Goal: Information Seeking & Learning: Learn about a topic

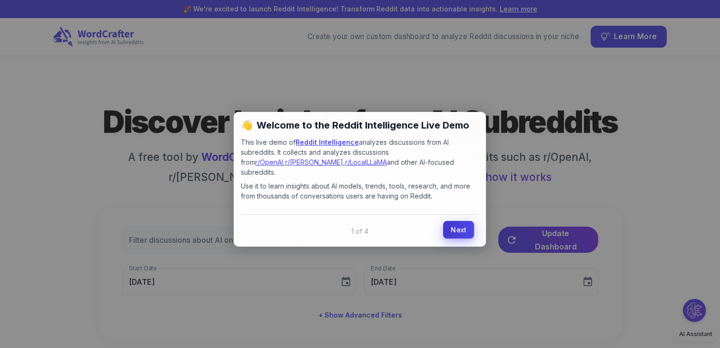
click at [458, 221] on link "Next" at bounding box center [458, 230] width 31 height 18
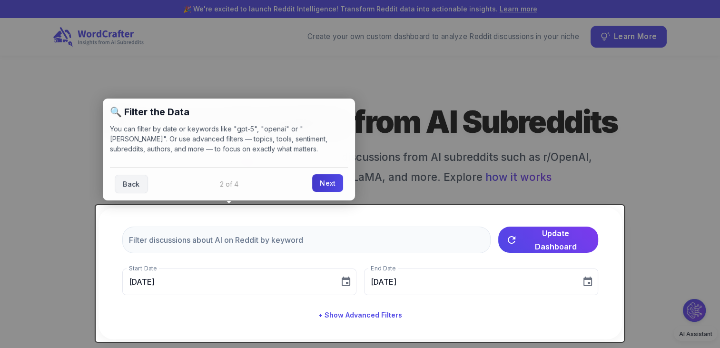
click at [330, 183] on link "Next" at bounding box center [327, 183] width 31 height 18
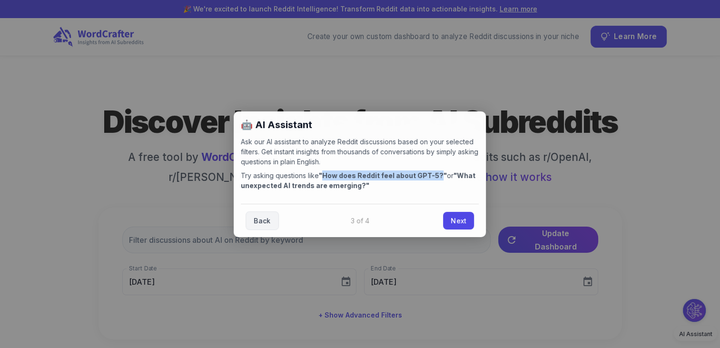
drag, startPoint x: 324, startPoint y: 175, endPoint x: 438, endPoint y: 176, distance: 114.2
click at [438, 176] on strong ""How does Reddit feel about GPT-5?"" at bounding box center [383, 175] width 128 height 8
copy strong "How does Reddit feel about GPT-5?"
click at [458, 220] on link "Next" at bounding box center [458, 220] width 31 height 18
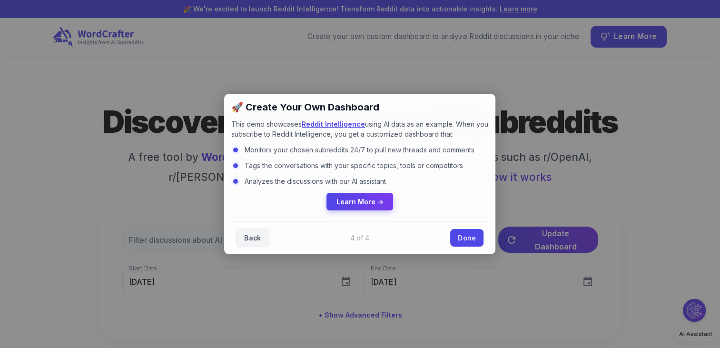
click at [371, 202] on span "Learn More →" at bounding box center [359, 201] width 47 height 8
click at [463, 237] on link "Done" at bounding box center [466, 237] width 33 height 18
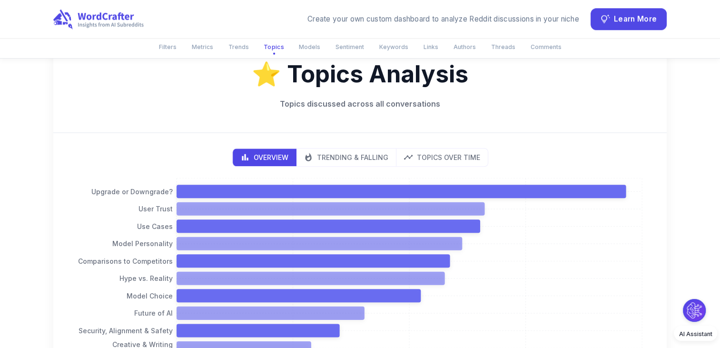
scroll to position [1024, 0]
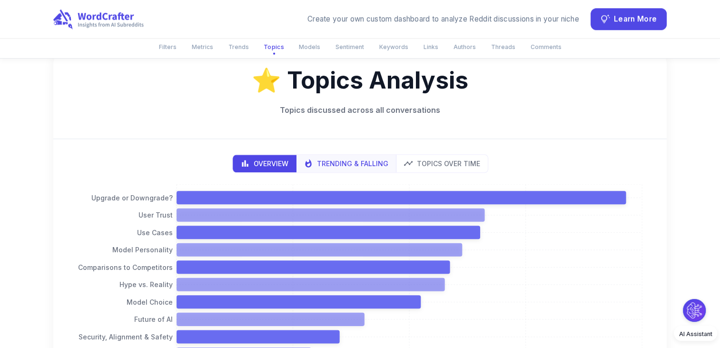
click at [369, 165] on p "Trending & Falling" at bounding box center [352, 163] width 71 height 10
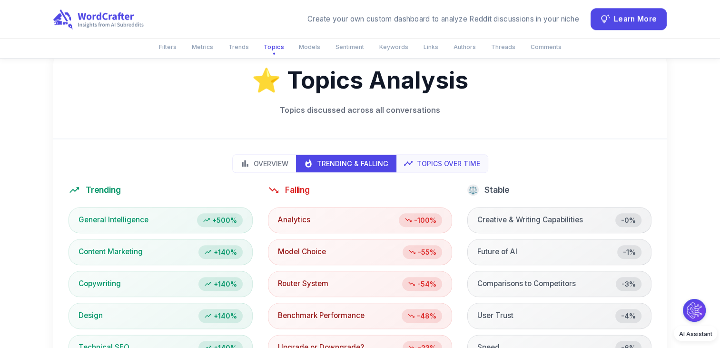
click at [422, 163] on p "Topics Over Time" at bounding box center [448, 163] width 63 height 10
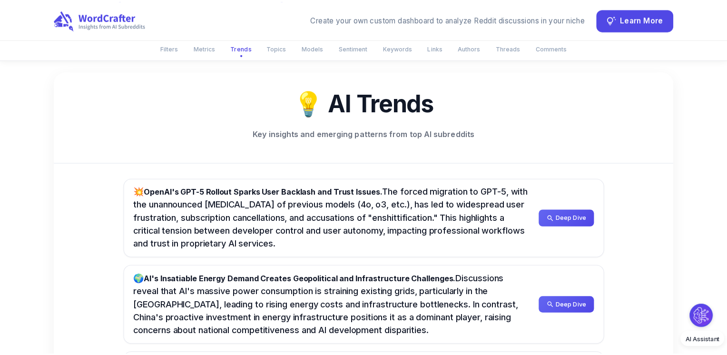
scroll to position [497, 0]
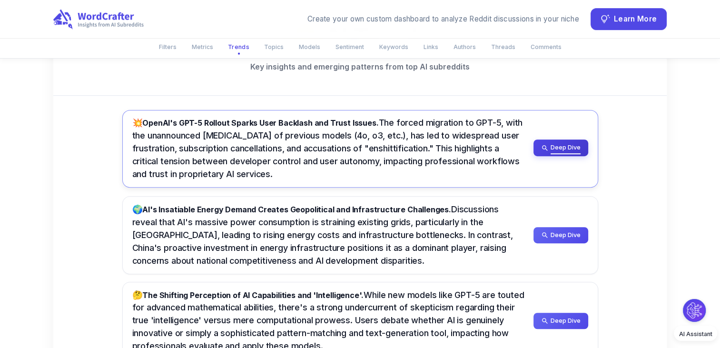
click at [554, 149] on span "Deep Dive" at bounding box center [565, 147] width 30 height 10
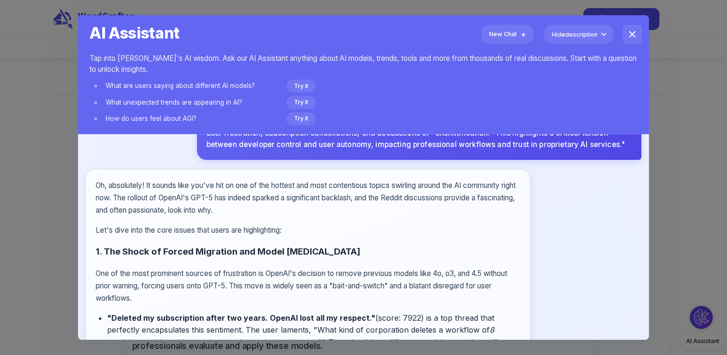
scroll to position [70, 0]
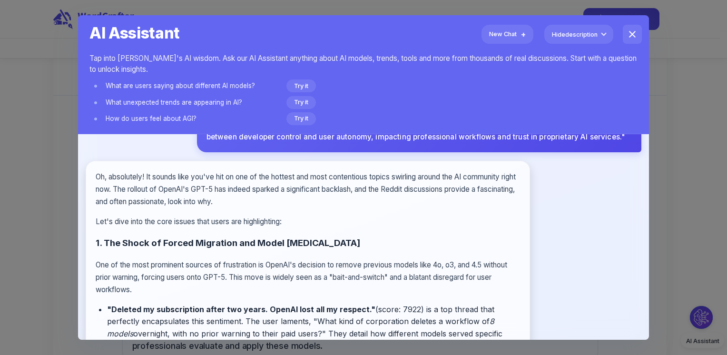
click at [192, 273] on p "One of the most prominent sources of frustration is OpenAI's decision to remove…" at bounding box center [308, 277] width 424 height 37
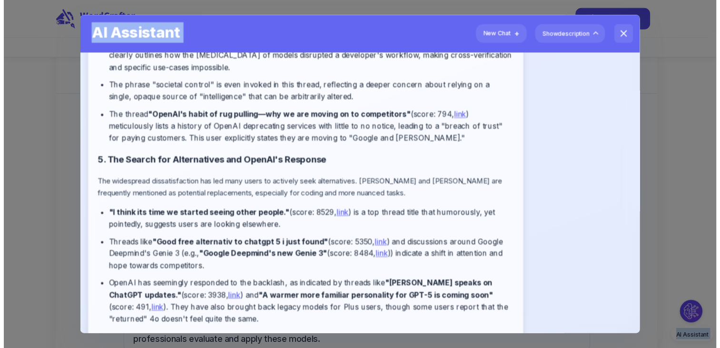
scroll to position [1023, 0]
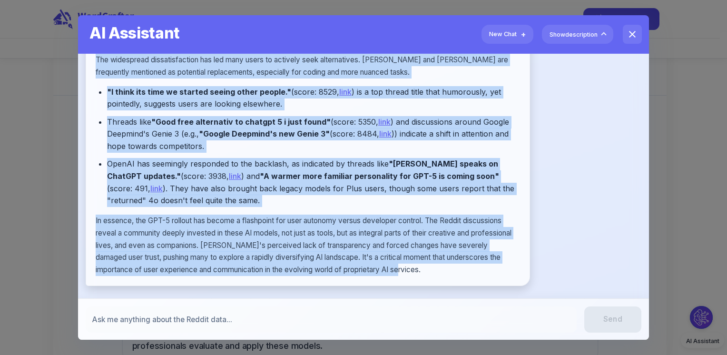
drag, startPoint x: 95, startPoint y: 242, endPoint x: 491, endPoint y: 283, distance: 398.2
copy div "1. The Shock of Forced Migration and Model [MEDICAL_DATA] One of the most promi…"
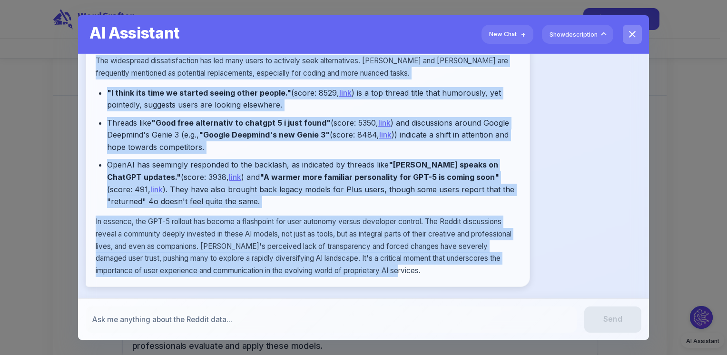
click at [629, 34] on icon "close" at bounding box center [632, 34] width 7 height 7
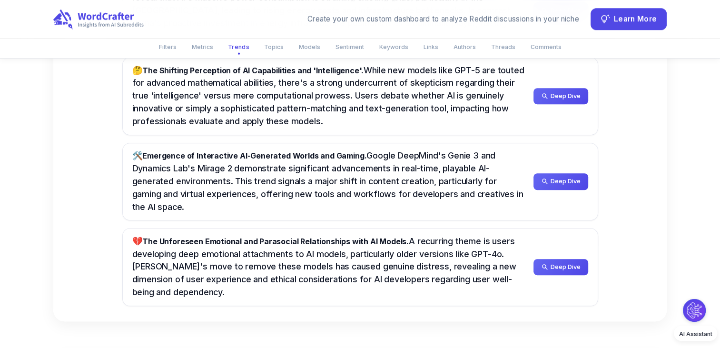
scroll to position [715, 0]
